Goal: Transaction & Acquisition: Purchase product/service

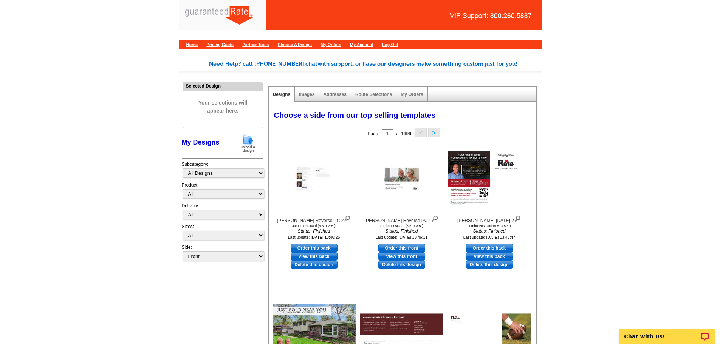
click at [248, 142] on img at bounding box center [248, 143] width 20 height 19
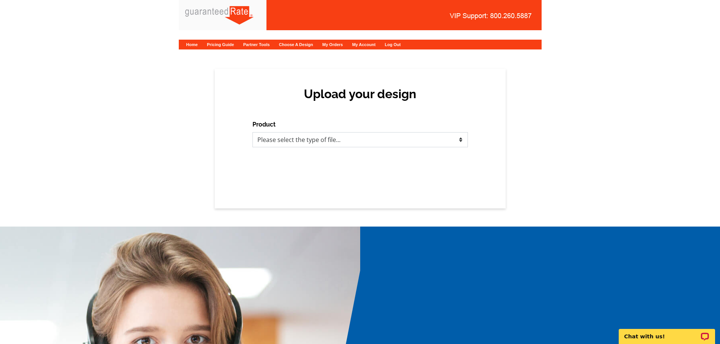
click at [289, 136] on select "Please select the type of file... Postcards Calendars Business Cards Letters an…" at bounding box center [359, 139] width 215 height 15
select select "3"
click at [252, 132] on select "Please select the type of file... Postcards Calendars Business Cards Letters an…" at bounding box center [359, 139] width 215 height 15
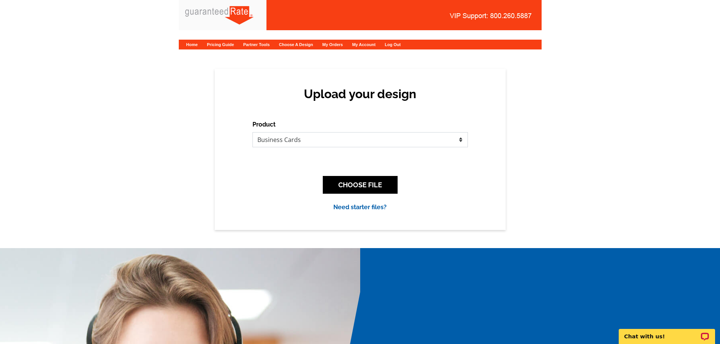
click at [326, 140] on select "Please select the type of file... Postcards Calendars Business Cards Letters an…" at bounding box center [359, 139] width 215 height 15
click at [411, 138] on select "Please select the type of file... Postcards Calendars Business Cards Letters an…" at bounding box center [359, 139] width 215 height 15
click at [511, 124] on div "Upload your design Product Please select the type of file... Postcards Calendar…" at bounding box center [360, 149] width 720 height 161
click at [365, 184] on button "CHOOSE FILE" at bounding box center [360, 185] width 75 height 18
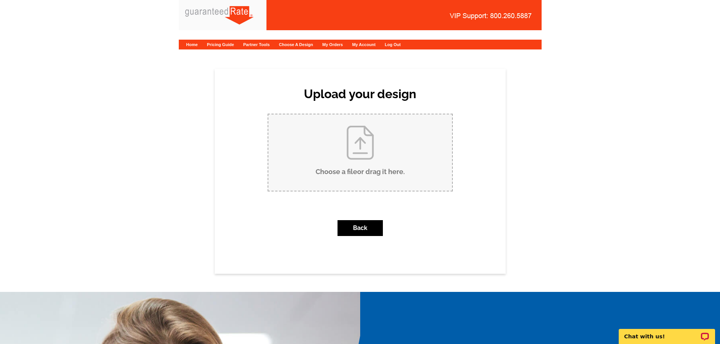
click at [343, 141] on input "Choose a file or drag it here ." at bounding box center [360, 152] width 184 height 76
type input "C:\fakepath\Moshe Niv Business Card V1.pdf"
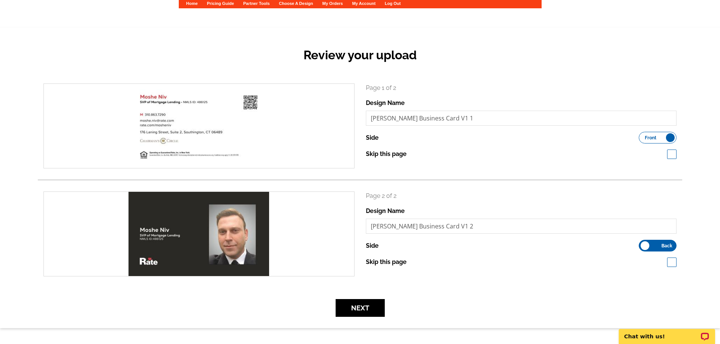
scroll to position [38, 0]
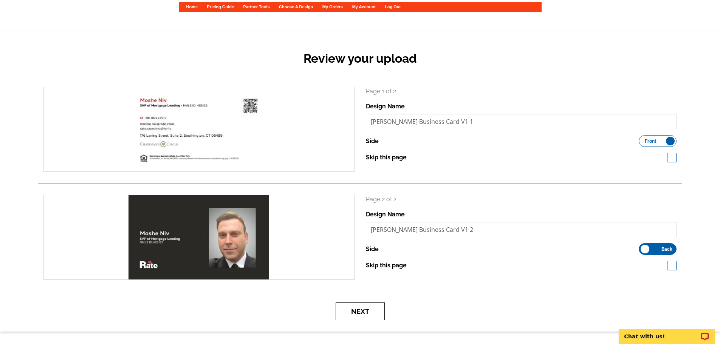
click at [346, 315] on button "Next" at bounding box center [359, 312] width 49 height 18
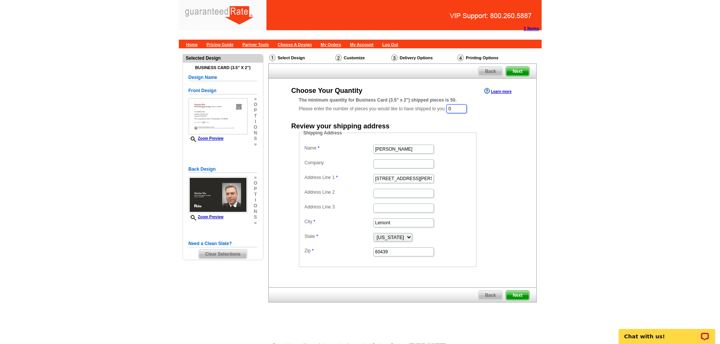
drag, startPoint x: 457, startPoint y: 108, endPoint x: 445, endPoint y: 108, distance: 12.8
click at [445, 108] on div "The minimum quantity for Business Card (3.5" x 2") shipped pieces is 50. Please…" at bounding box center [402, 105] width 207 height 17
type input "1000"
click at [414, 150] on input "Erica Thompson" at bounding box center [403, 149] width 60 height 9
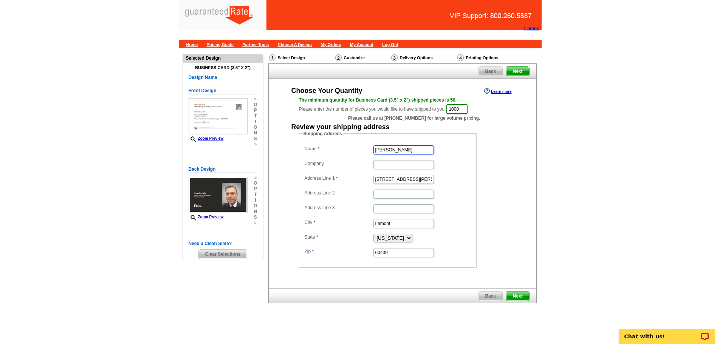
click at [414, 150] on input "Erica Thompson" at bounding box center [403, 149] width 60 height 9
type input "Moshe Niv"
click at [404, 167] on input "Company" at bounding box center [403, 164] width 60 height 9
type input "Rate"
click at [414, 178] on input "201 Stephen St." at bounding box center [403, 179] width 60 height 9
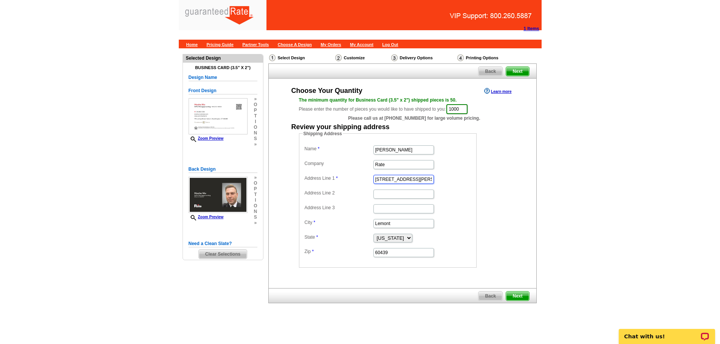
click at [414, 178] on input "201 Stephen St." at bounding box center [403, 179] width 60 height 9
click at [419, 180] on input "201 Stephen St." at bounding box center [403, 179] width 60 height 9
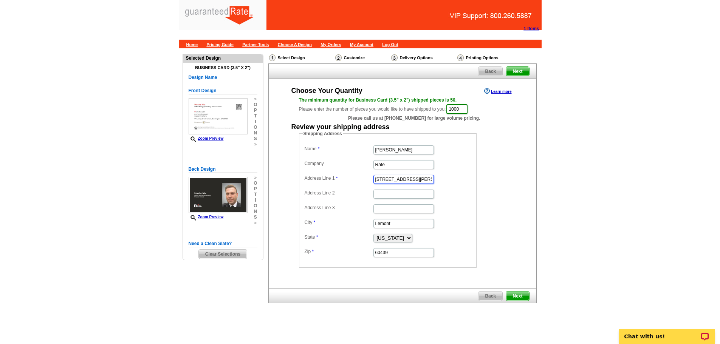
paste input "88 Merry Meet Circle"
type input "88 Merry Meet Circle"
click at [388, 196] on input "Address Line 2" at bounding box center [403, 194] width 60 height 9
click at [388, 208] on input "Address Line 3" at bounding box center [403, 208] width 60 height 9
click at [396, 223] on input "Lemont" at bounding box center [403, 223] width 60 height 9
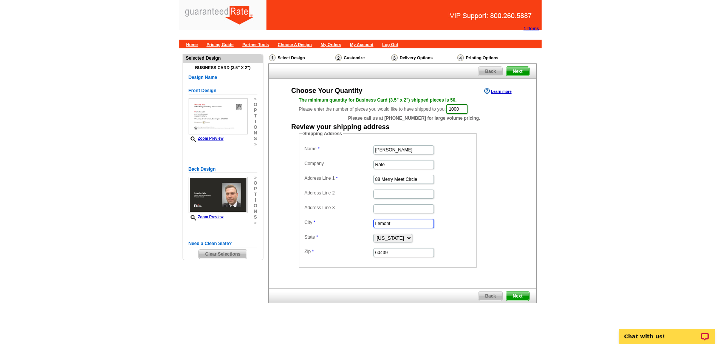
click at [396, 223] on input "Lemont" at bounding box center [403, 223] width 60 height 9
type input "Fairfield"
click at [412, 239] on select "Alabama Alaska Arizona Arkansas California Colorado Connecticut District of Col…" at bounding box center [392, 238] width 39 height 9
select select "CT"
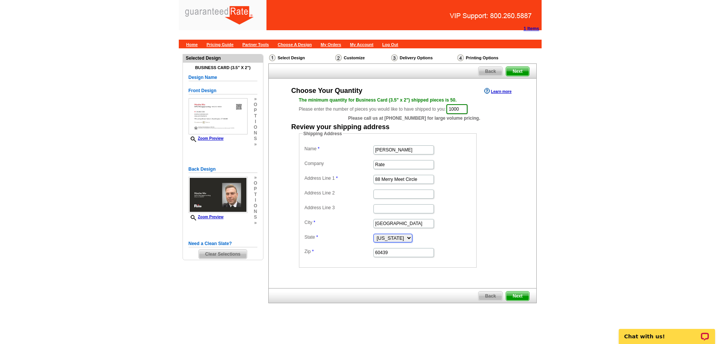
click at [373, 234] on select "Alabama Alaska Arizona Arkansas California Colorado Connecticut District of Col…" at bounding box center [392, 238] width 39 height 9
click at [491, 183] on dd "Shipping Address Name Moshe Niv Company Rate Address Line 1 88 Merry Meet Circl…" at bounding box center [399, 198] width 201 height 137
click at [404, 252] on input "60439" at bounding box center [403, 252] width 60 height 9
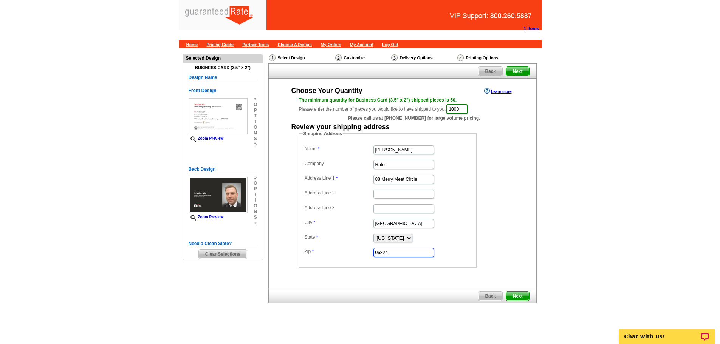
type input "06824"
click at [516, 296] on span "Next" at bounding box center [517, 296] width 23 height 9
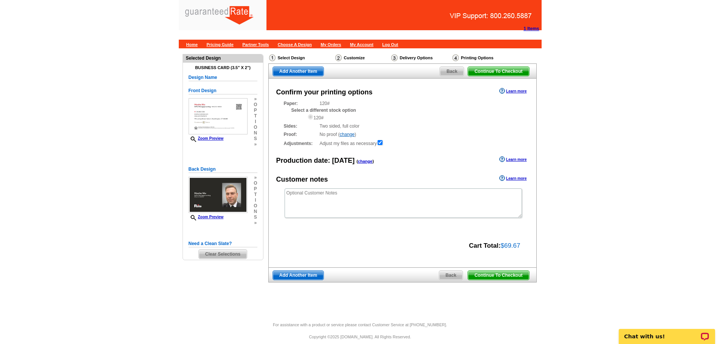
drag, startPoint x: 496, startPoint y: 276, endPoint x: 437, endPoint y: 208, distance: 89.7
click at [496, 276] on span "Continue To Checkout" at bounding box center [498, 275] width 61 height 9
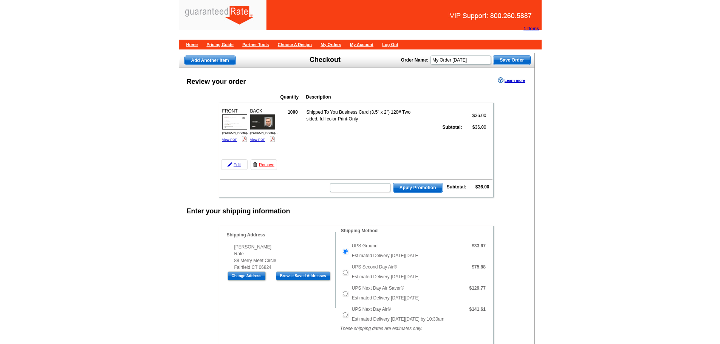
scroll to position [227, 0]
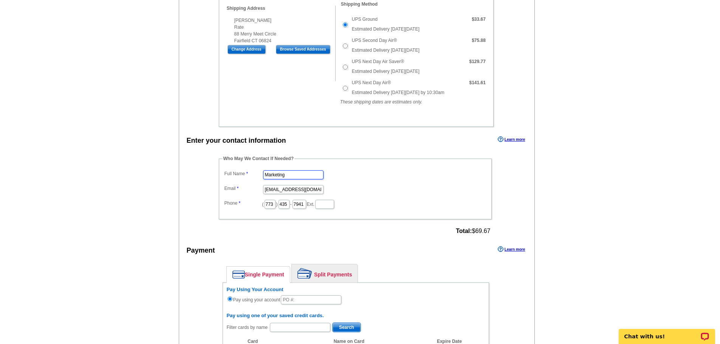
click at [307, 174] on input "Marketing" at bounding box center [293, 174] width 60 height 9
type input "[PERSON_NAME]"
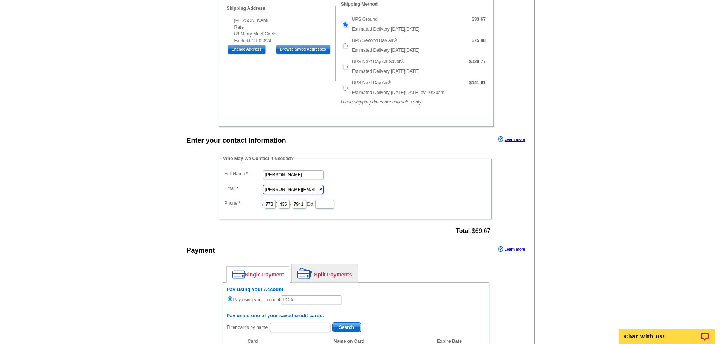
type input "[PERSON_NAME][EMAIL_ADDRESS][PERSON_NAME][DOMAIN_NAME]"
type input "312"
type input "613"
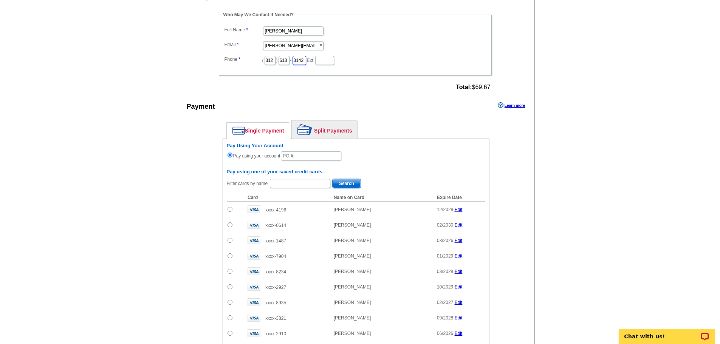
scroll to position [415, 0]
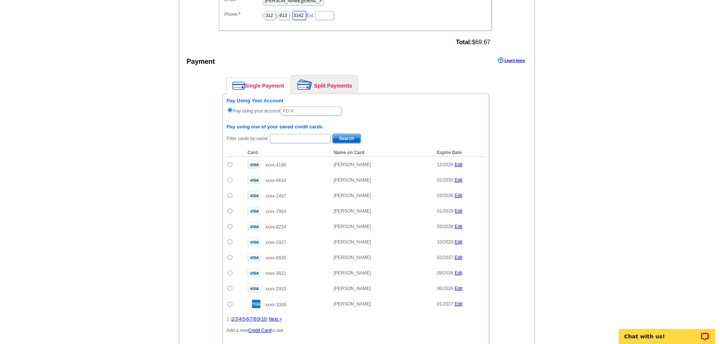
type input "3142"
click at [310, 113] on input "text" at bounding box center [311, 111] width 60 height 9
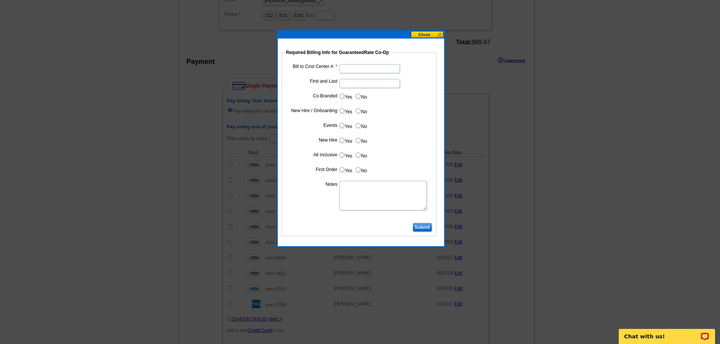
type input "8142025_RT_408"
click at [357, 67] on input "Bill to Cost Center #:" at bounding box center [369, 68] width 60 height 9
click at [355, 68] on input "Bill to Cost Center #:" at bounding box center [369, 68] width 60 height 9
type input "1596"
type input "Moshe Niv"
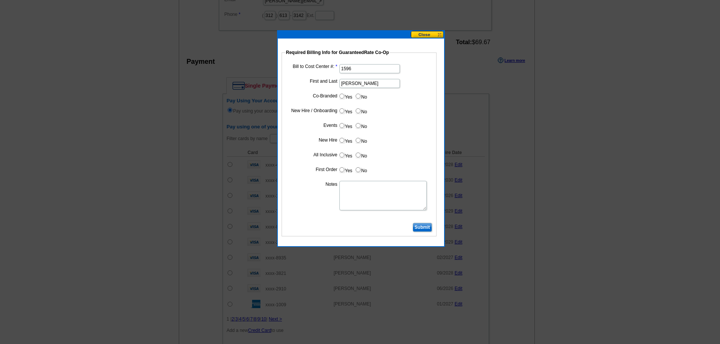
click at [358, 96] on input "No" at bounding box center [357, 96] width 5 height 5
radio input "true"
click at [343, 111] on input "Yes" at bounding box center [341, 110] width 5 height 5
radio input "true"
click at [360, 125] on input "No" at bounding box center [357, 125] width 5 height 5
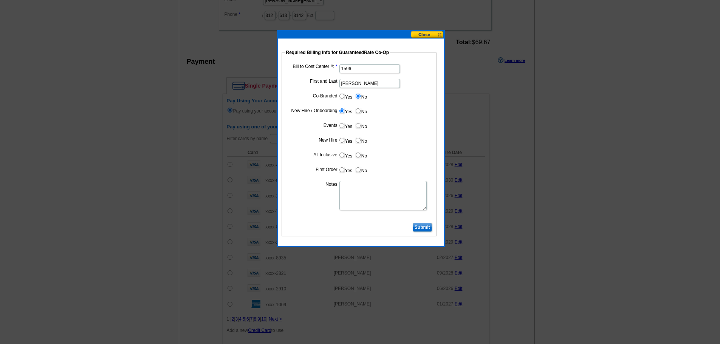
radio input "true"
click at [343, 141] on input "Yes" at bounding box center [341, 140] width 5 height 5
radio input "true"
click at [344, 152] on label "Yes" at bounding box center [345, 155] width 14 height 9
click at [344, 153] on input "Yes" at bounding box center [341, 155] width 5 height 5
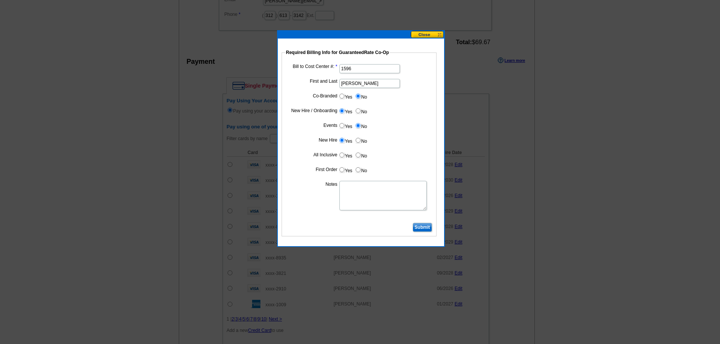
radio input "true"
drag, startPoint x: 344, startPoint y: 169, endPoint x: 343, endPoint y: 184, distance: 14.7
click at [343, 169] on input "Yes" at bounding box center [341, 169] width 5 height 5
radio input "true"
click at [352, 194] on textarea "Notes" at bounding box center [382, 195] width 87 height 29
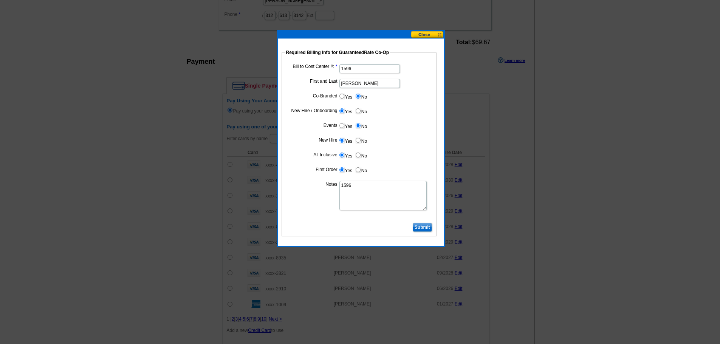
type textarea "1596"
click at [423, 228] on input "Submit" at bounding box center [421, 227] width 19 height 9
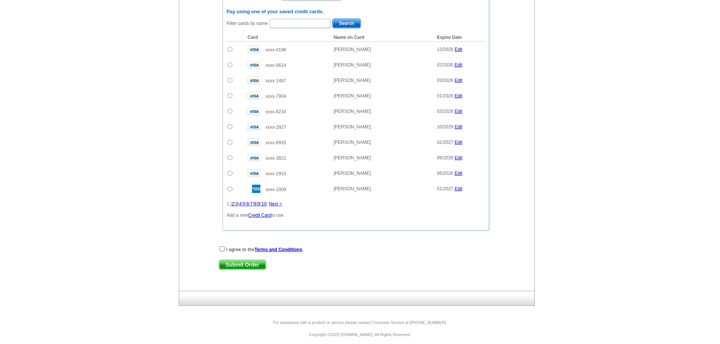
scroll to position [536, 0]
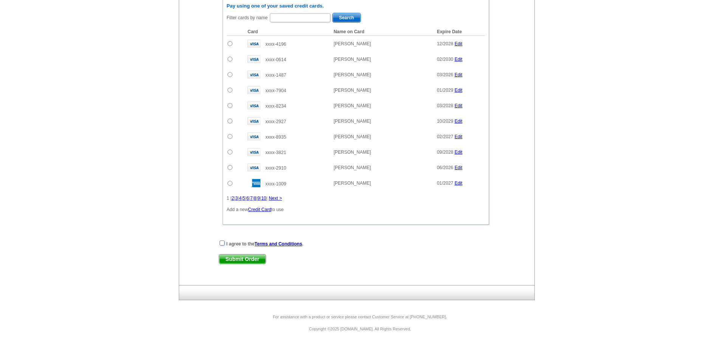
click at [220, 241] on input "checkbox" at bounding box center [221, 243] width 5 height 5
checkbox input "true"
click at [238, 258] on span "Submit Order" at bounding box center [242, 259] width 46 height 9
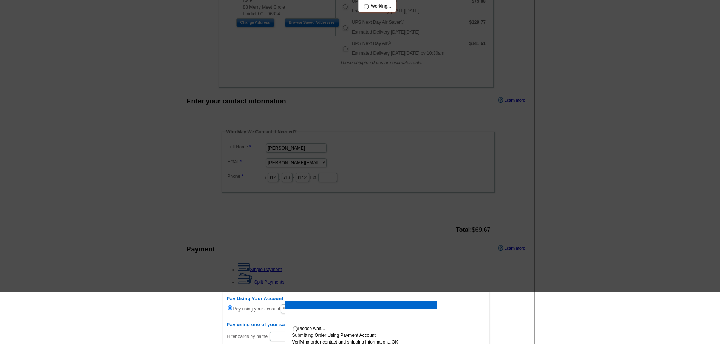
scroll to position [2, 0]
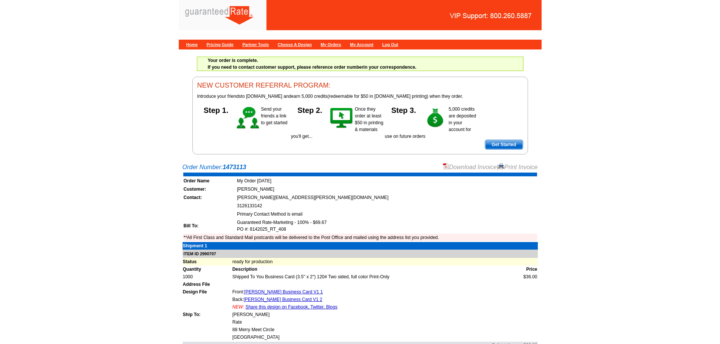
click at [469, 167] on link "Download Invoice" at bounding box center [470, 167] width 54 height 6
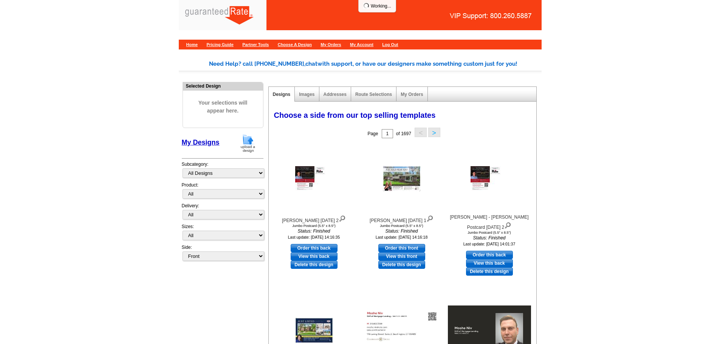
click at [245, 141] on img at bounding box center [248, 143] width 20 height 19
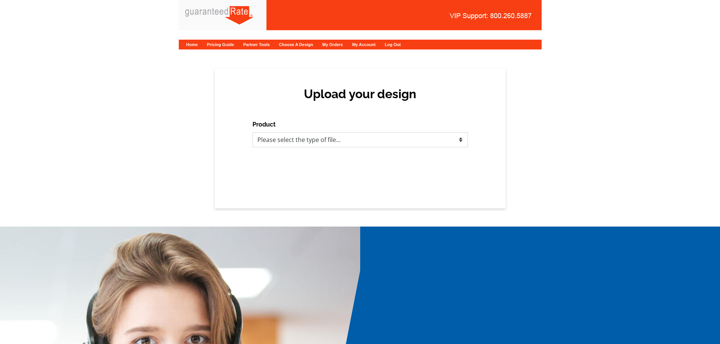
click at [430, 136] on select "Please select the type of file... Postcards Calendars Business Cards Letters an…" at bounding box center [359, 139] width 215 height 15
select select "3"
click at [252, 132] on select "Please select the type of file... Postcards Calendars Business Cards Letters an…" at bounding box center [359, 139] width 215 height 15
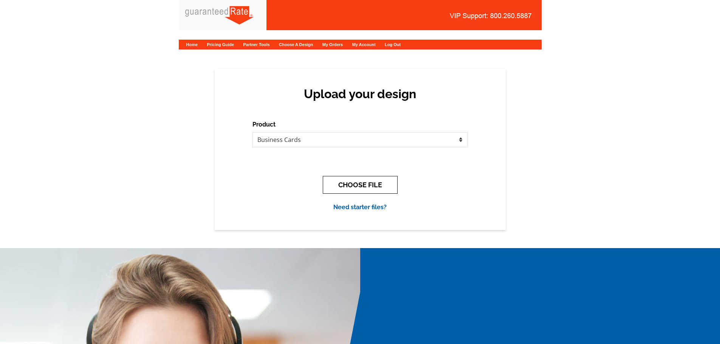
click at [346, 184] on button "CHOOSE FILE" at bounding box center [360, 185] width 75 height 18
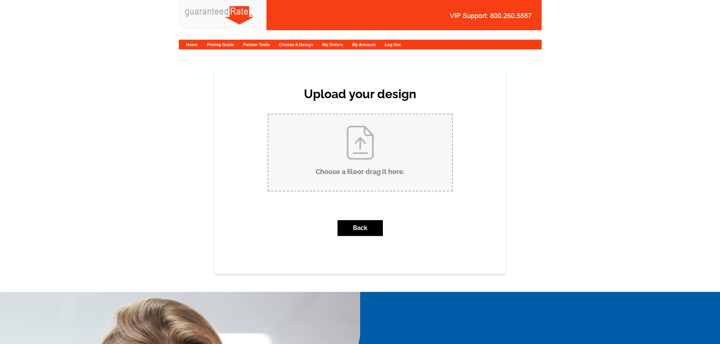
click at [362, 150] on input "Choose a file or drag it here ." at bounding box center [360, 152] width 184 height 76
type input "C:\fakepath\Mark Adams Business Card V2.pdf"
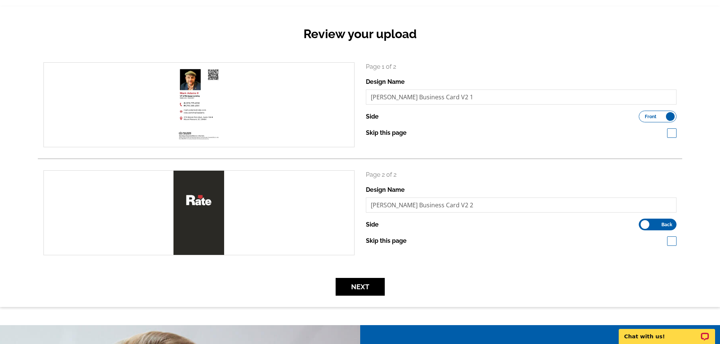
scroll to position [76, 0]
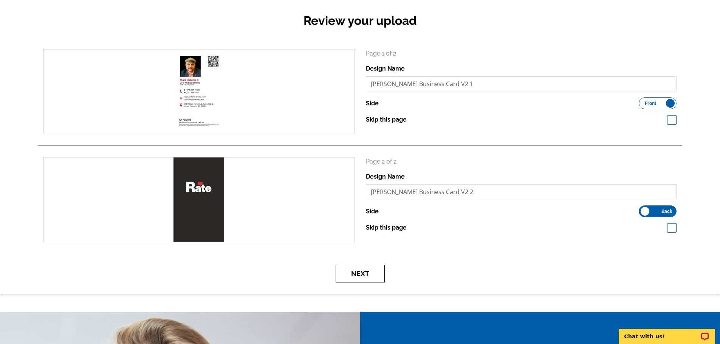
click at [336, 282] on button "Next" at bounding box center [359, 274] width 49 height 18
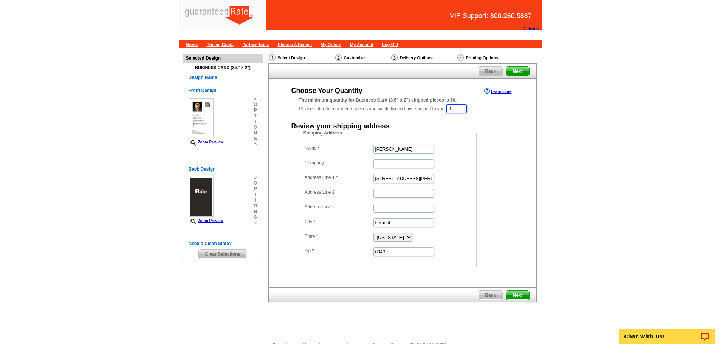
click at [459, 108] on input "0" at bounding box center [456, 108] width 20 height 9
type input "1000"
click at [417, 149] on input "Erica Thompson" at bounding box center [403, 149] width 60 height 9
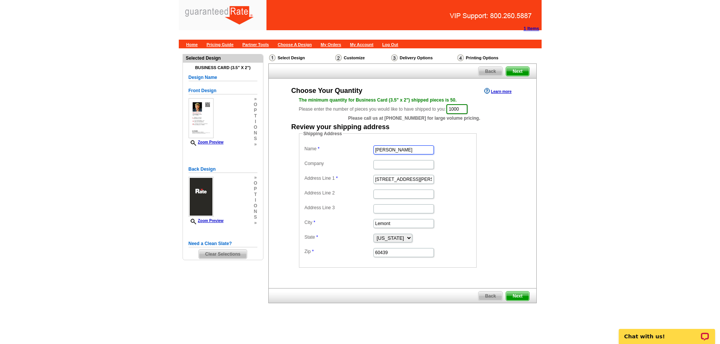
click at [417, 149] on input "Erica Thompson" at bounding box center [403, 149] width 60 height 9
type input "M"
type input "[PERSON_NAME]"
click at [399, 165] on input "Company" at bounding box center [403, 164] width 60 height 9
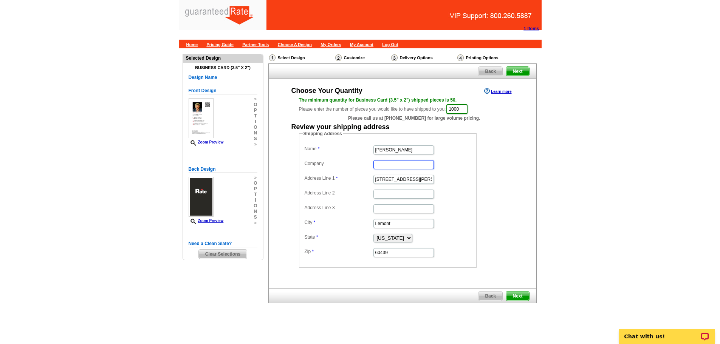
type input "Rate"
click at [410, 181] on input "201 Stephen St." at bounding box center [403, 179] width 60 height 9
click at [411, 181] on input "201 Stephen St." at bounding box center [403, 179] width 60 height 9
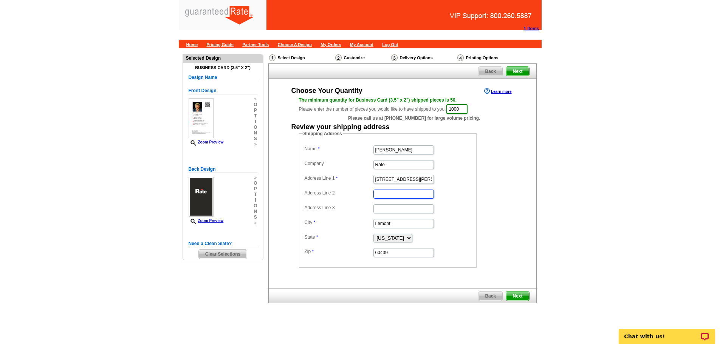
drag, startPoint x: 388, startPoint y: 193, endPoint x: 396, endPoint y: 190, distance: 8.4
click at [388, 193] on input "Address Line 2" at bounding box center [403, 194] width 60 height 9
click at [410, 178] on input "201 Stephen St." at bounding box center [403, 179] width 60 height 9
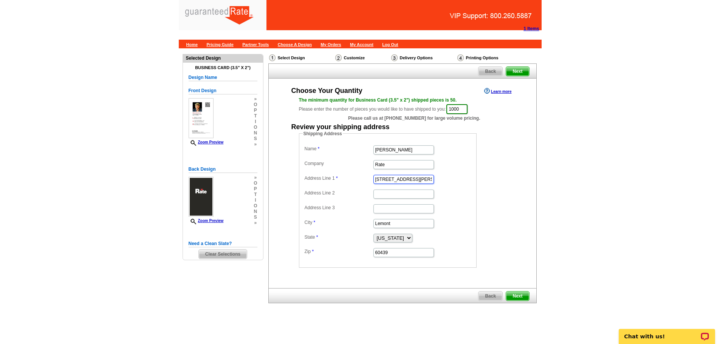
click at [410, 178] on input "201 Stephen St." at bounding box center [403, 179] width 60 height 9
paste input "86 Jardinere Walk"
type input "[STREET_ADDRESS]"
click at [392, 197] on input "Address Line 2" at bounding box center [403, 194] width 60 height 9
click at [386, 207] on input "Address Line 3" at bounding box center [403, 208] width 60 height 9
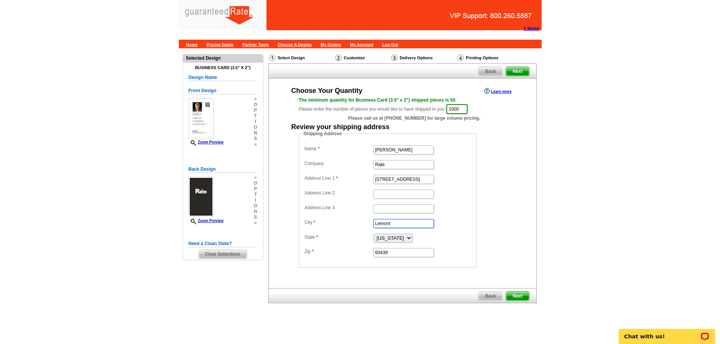
click at [402, 223] on input "Lemont" at bounding box center [403, 223] width 60 height 9
type input "Mt. [GEOGRAPHIC_DATA]"
select select "SC"
type input "20464"
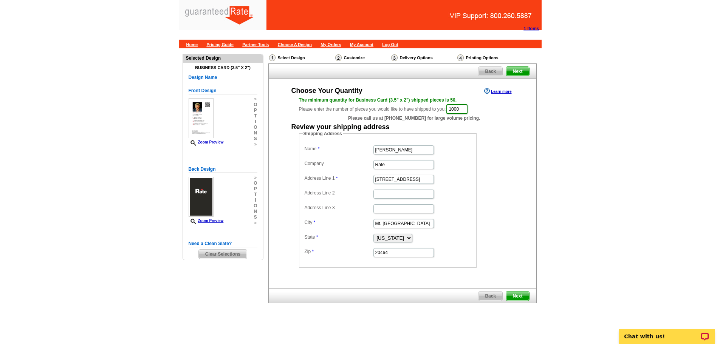
click at [514, 295] on span "Next" at bounding box center [517, 296] width 23 height 9
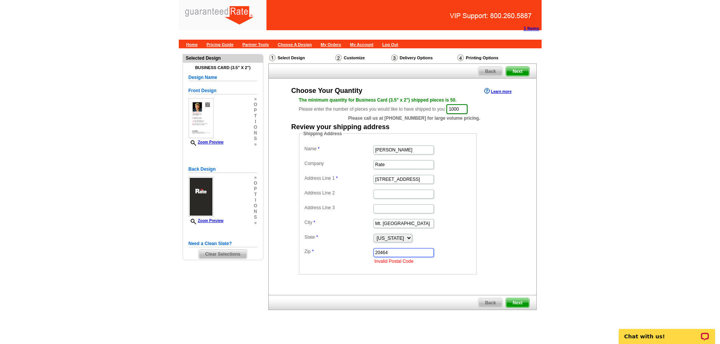
click at [408, 254] on input "20464" at bounding box center [403, 252] width 60 height 9
drag, startPoint x: 383, startPoint y: 253, endPoint x: 381, endPoint y: 298, distance: 45.0
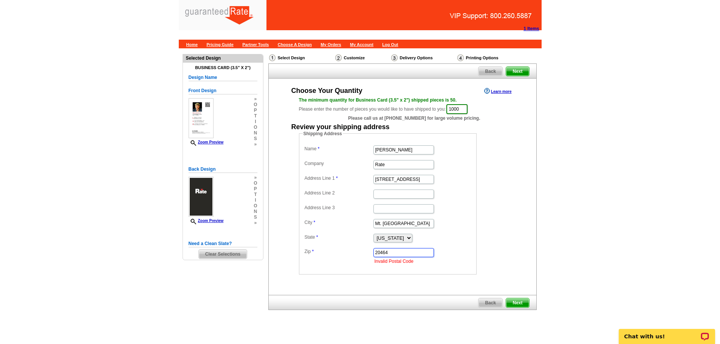
click at [383, 253] on input "20464" at bounding box center [403, 252] width 60 height 9
type input "20964"
click at [444, 230] on dl "Name Mark Adams Company Rate Address Line 1 286 Jardinere Walk Address Line 2 A…" at bounding box center [388, 204] width 170 height 121
click at [558, 178] on main "Need Help? call 800-260-5887, chat with support, or have our designers make som…" at bounding box center [360, 198] width 720 height 301
click at [522, 304] on span "Next" at bounding box center [517, 302] width 23 height 9
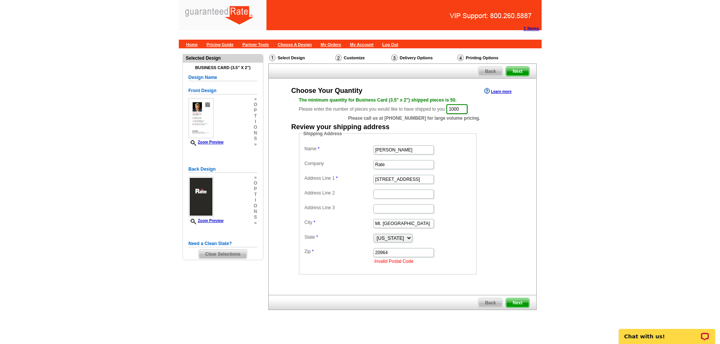
click at [520, 301] on span "Next" at bounding box center [517, 302] width 23 height 9
drag, startPoint x: 351, startPoint y: 254, endPoint x: 330, endPoint y: 254, distance: 20.8
click at [330, 254] on dl "Name Mark Adams Company Rate Address Line 1 286 Jardinere Walk Address Line 2 A…" at bounding box center [388, 204] width 170 height 121
type input "29464"
click at [517, 301] on span "Next" at bounding box center [517, 302] width 23 height 9
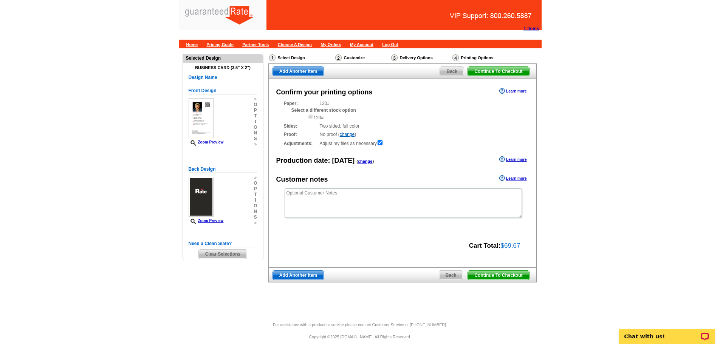
click at [511, 277] on span "Continue To Checkout" at bounding box center [498, 275] width 61 height 9
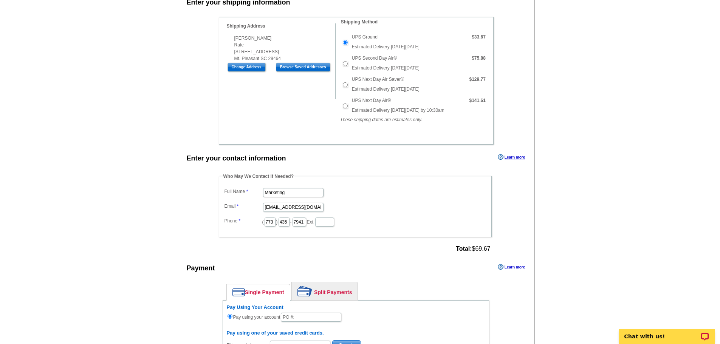
scroll to position [264, 0]
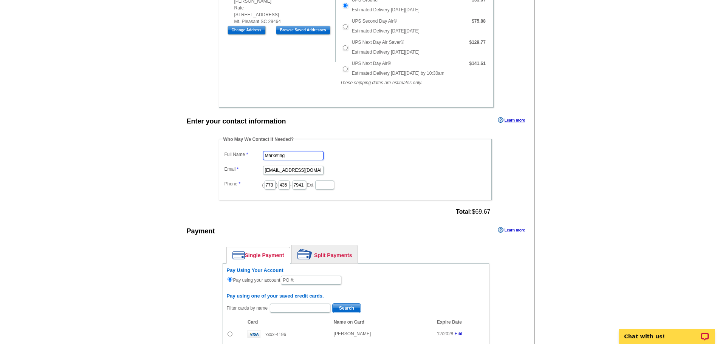
click at [310, 158] on input "Marketing" at bounding box center [293, 155] width 60 height 9
type input "[PERSON_NAME]"
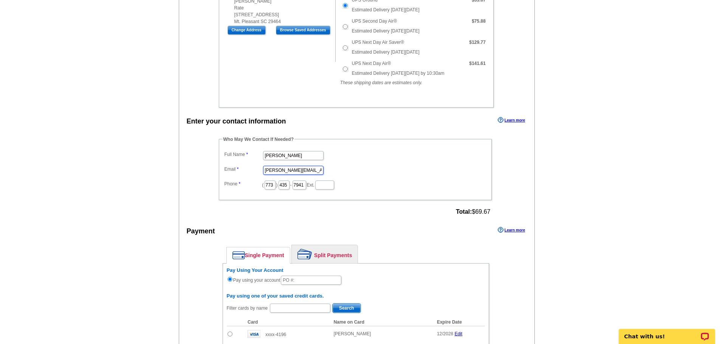
type input "[PERSON_NAME][EMAIL_ADDRESS][PERSON_NAME][DOMAIN_NAME]"
type input "312"
type input "613"
type input "3142"
click at [426, 158] on dd "[PERSON_NAME]" at bounding box center [354, 155] width 265 height 12
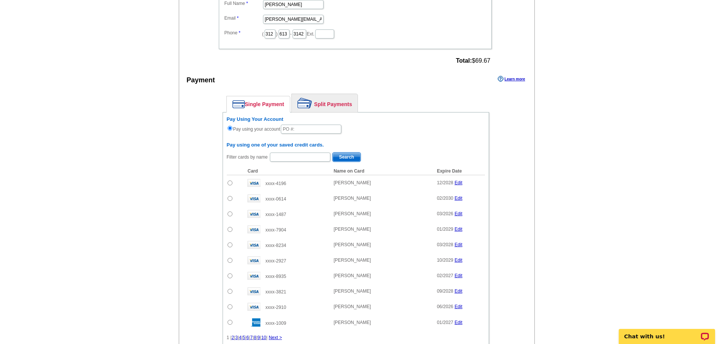
click at [423, 84] on div "Payment Learn more" at bounding box center [356, 82] width 355 height 16
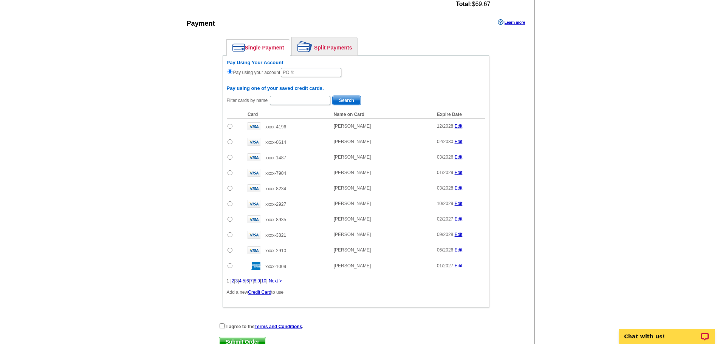
scroll to position [453, 0]
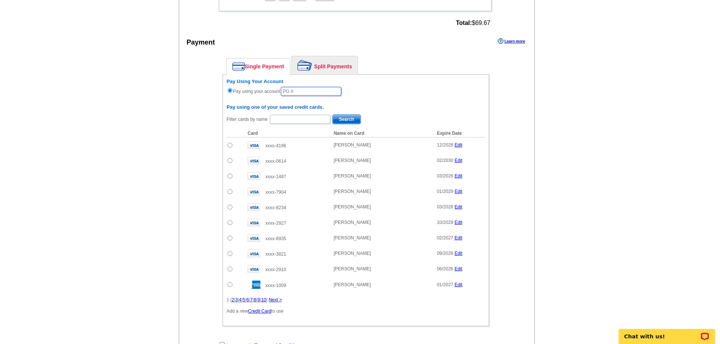
click at [313, 87] on input "text" at bounding box center [311, 91] width 60 height 9
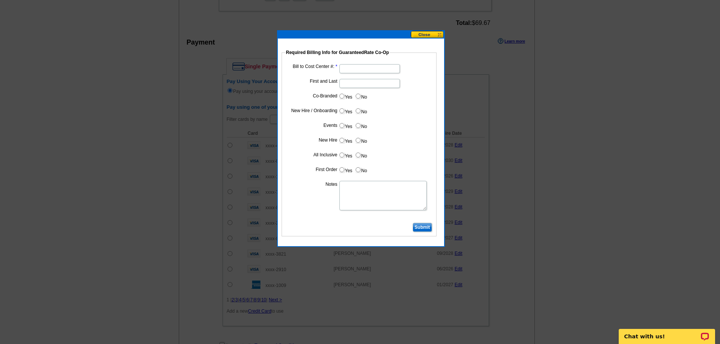
type input "8412025_RT_429"
click at [350, 67] on input "Bill to Cost Center #:" at bounding box center [369, 68] width 60 height 9
click at [352, 69] on input "Bill to Cost Center #:" at bounding box center [369, 68] width 60 height 9
type input "5277"
click at [350, 83] on input "First and Last" at bounding box center [369, 83] width 60 height 9
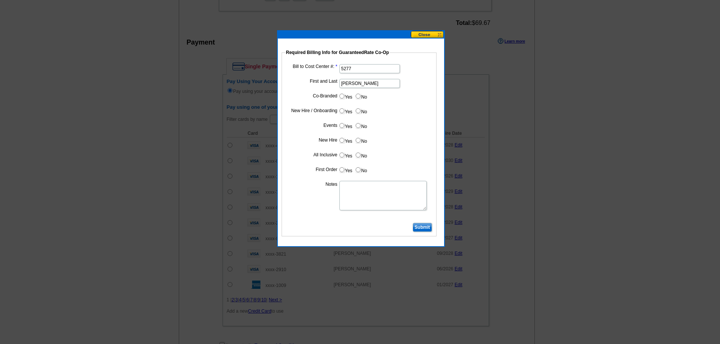
type input "[PERSON_NAME]"
click at [358, 96] on input "No" at bounding box center [357, 96] width 5 height 5
radio input "true"
click at [408, 128] on dd "Yes No" at bounding box center [358, 127] width 147 height 12
click at [342, 110] on input "Yes" at bounding box center [341, 110] width 5 height 5
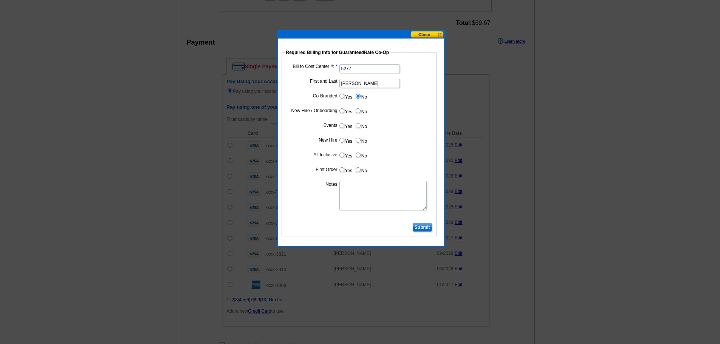
radio input "true"
click at [358, 126] on input "No" at bounding box center [357, 125] width 5 height 5
radio input "true"
click at [342, 141] on input "Yes" at bounding box center [341, 140] width 5 height 5
radio input "true"
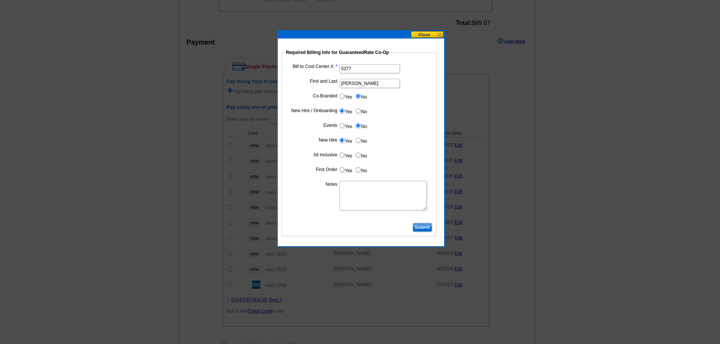
click at [341, 156] on input "Yes" at bounding box center [341, 155] width 5 height 5
radio input "true"
click at [341, 169] on input "Yes" at bounding box center [341, 169] width 5 height 5
radio input "true"
click at [362, 70] on input "5277" at bounding box center [369, 68] width 60 height 9
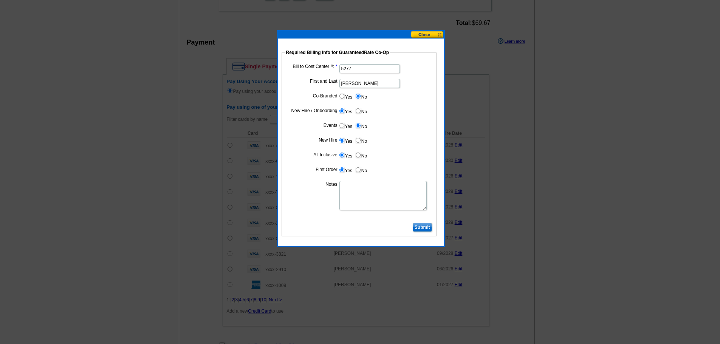
click at [362, 70] on input "5277" at bounding box center [369, 68] width 60 height 9
click at [355, 195] on textarea "Notes" at bounding box center [382, 195] width 87 height 29
paste textarea "5277"
click at [376, 200] on textarea "5277" at bounding box center [382, 195] width 87 height 29
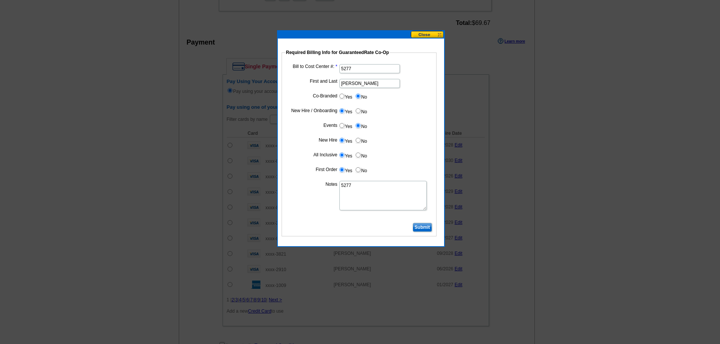
click at [371, 194] on textarea "5277" at bounding box center [382, 195] width 87 height 29
click at [358, 195] on textarea "5277" at bounding box center [382, 195] width 87 height 29
click at [359, 187] on textarea "5277" at bounding box center [382, 195] width 87 height 29
click at [368, 189] on textarea "5277" at bounding box center [382, 195] width 87 height 29
click at [347, 194] on textarea "5277" at bounding box center [382, 195] width 87 height 29
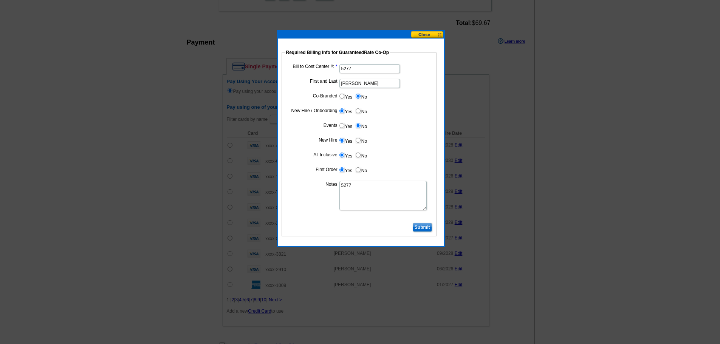
drag, startPoint x: 345, startPoint y: 197, endPoint x: 359, endPoint y: 192, distance: 14.8
click at [345, 197] on textarea "5277" at bounding box center [382, 195] width 87 height 29
click at [365, 189] on textarea "5277" at bounding box center [382, 195] width 87 height 29
type textarea "5277"
click at [359, 155] on input "No" at bounding box center [357, 155] width 5 height 5
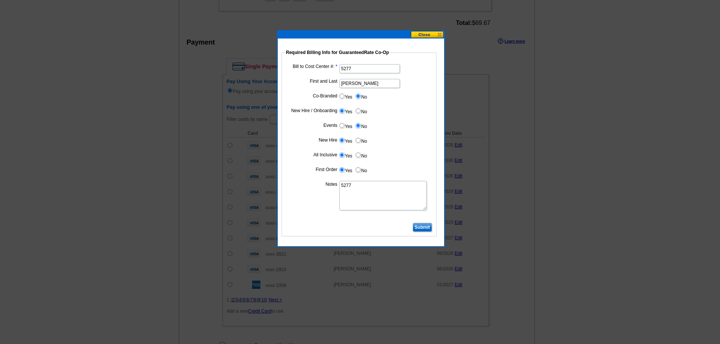
radio input "true"
click at [362, 196] on textarea "5277" at bounding box center [382, 195] width 87 height 29
click at [364, 188] on textarea "5277" at bounding box center [382, 195] width 87 height 29
click at [367, 189] on textarea "5277" at bounding box center [382, 195] width 87 height 29
click at [367, 190] on textarea "5277" at bounding box center [382, 195] width 87 height 29
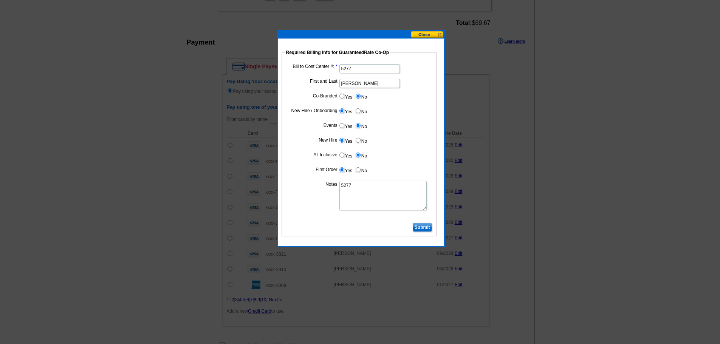
click at [425, 224] on input "Submit" at bounding box center [421, 227] width 19 height 9
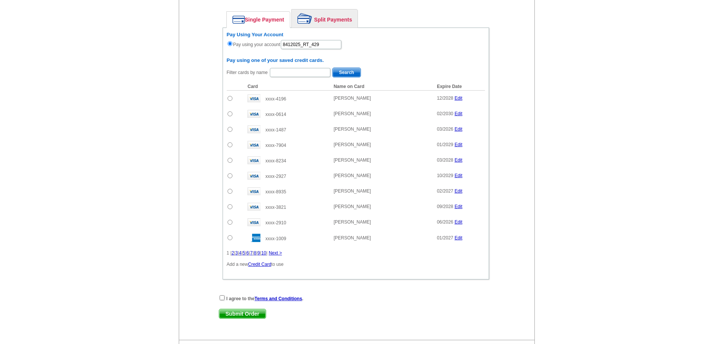
scroll to position [555, 0]
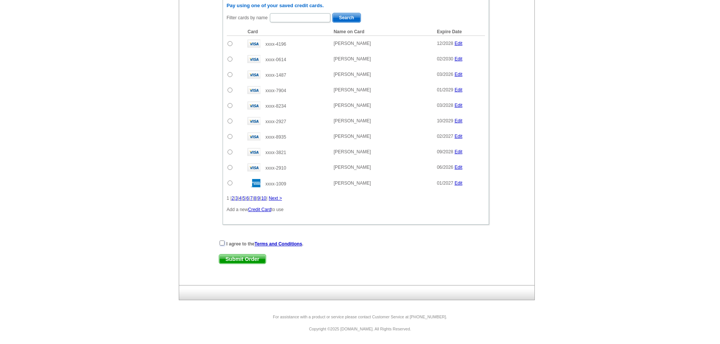
click at [223, 243] on input "checkbox" at bounding box center [221, 243] width 5 height 5
checkbox input "true"
click at [241, 258] on span "Submit Order" at bounding box center [242, 259] width 46 height 9
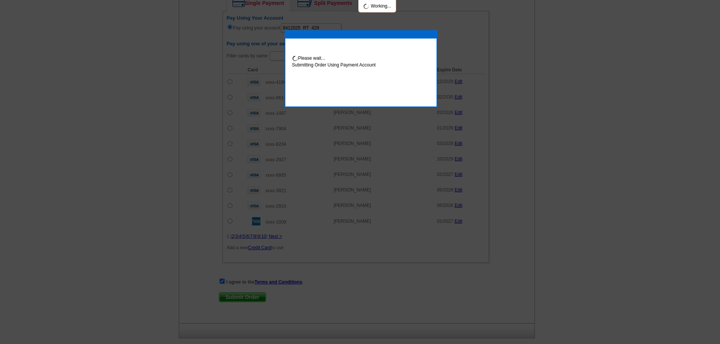
scroll to position [593, 0]
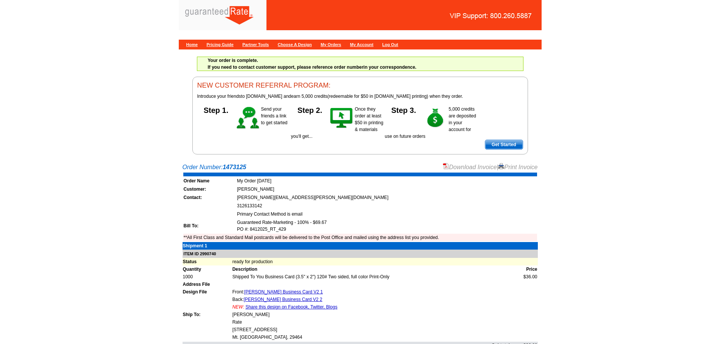
click at [462, 162] on main "Order Number: 1473125 Download Invoice | Print Invoice Order Name My Order [DAT…" at bounding box center [360, 284] width 720 height 251
click at [453, 168] on link "Download Invoice" at bounding box center [470, 167] width 54 height 6
